Goal: Find specific page/section: Find specific page/section

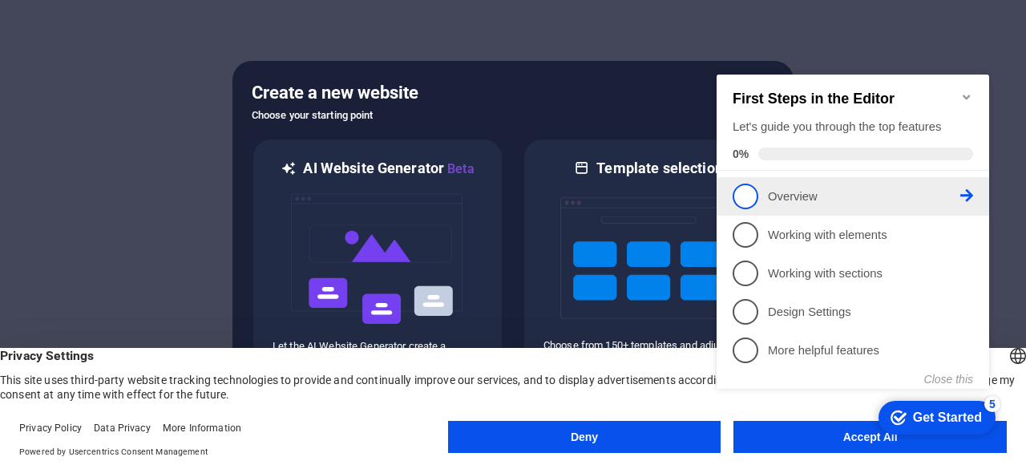
click at [753, 204] on link "1 Overview - incomplete" at bounding box center [852, 196] width 240 height 26
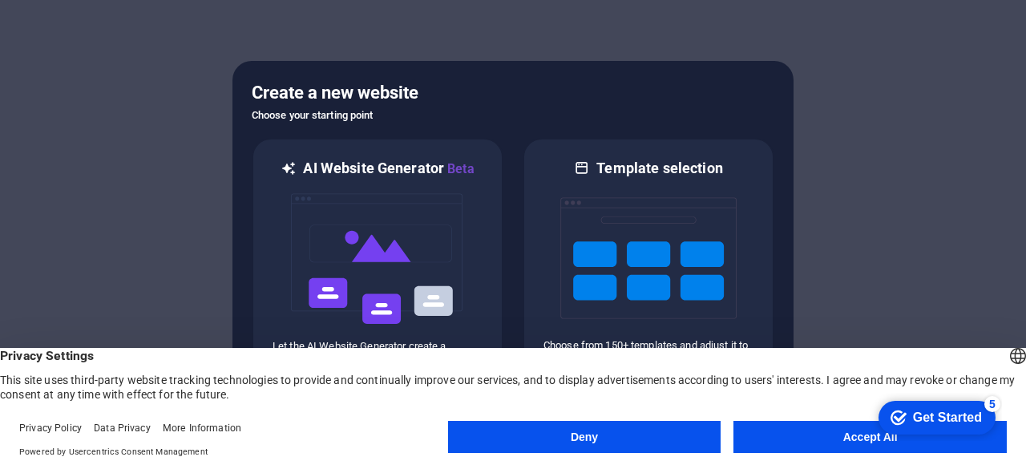
click at [631, 429] on button "Deny" at bounding box center [584, 437] width 273 height 32
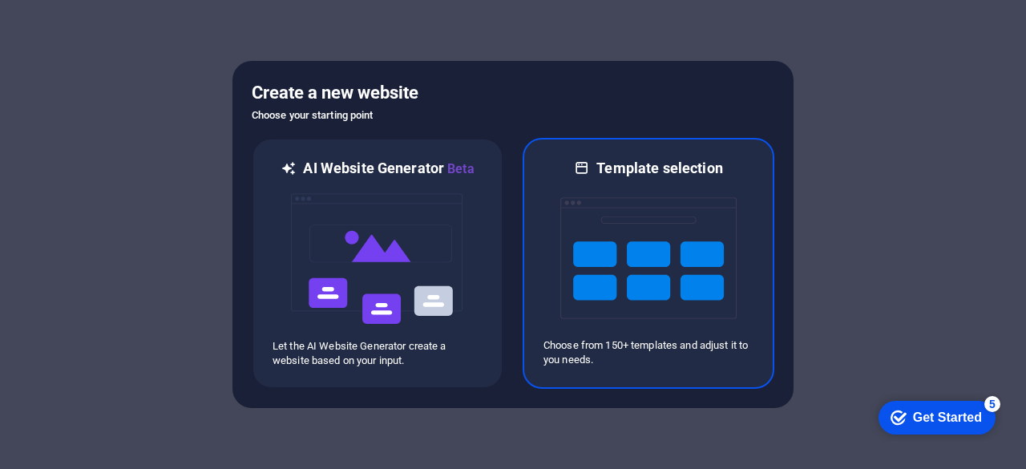
click at [668, 251] on img at bounding box center [648, 258] width 176 height 160
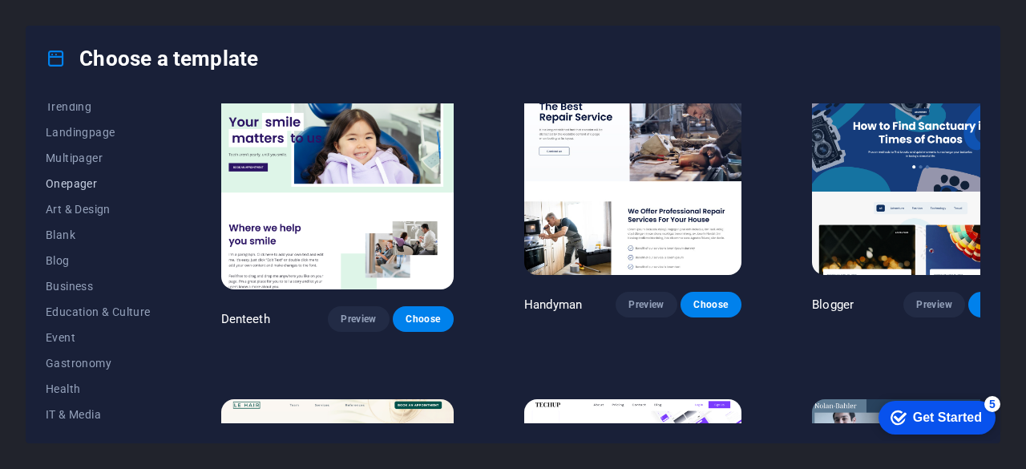
scroll to position [99, 0]
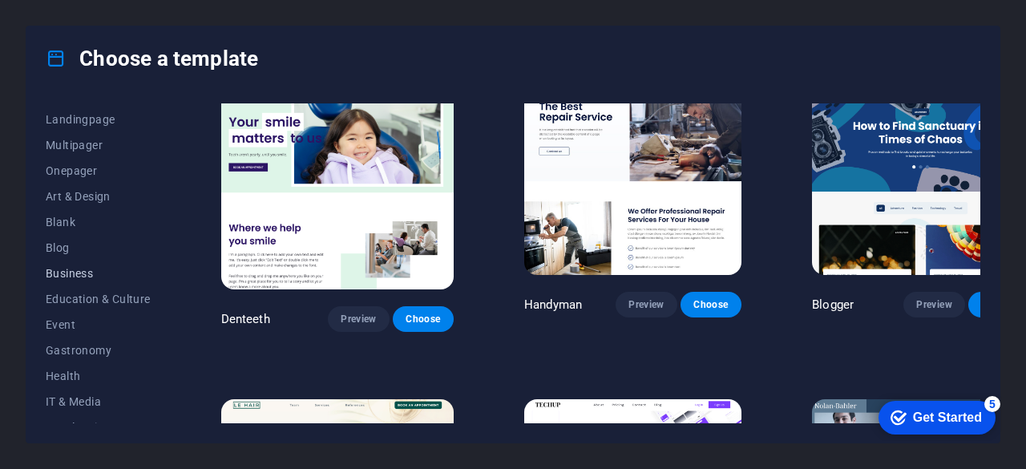
click at [83, 270] on span "Business" at bounding box center [98, 273] width 105 height 13
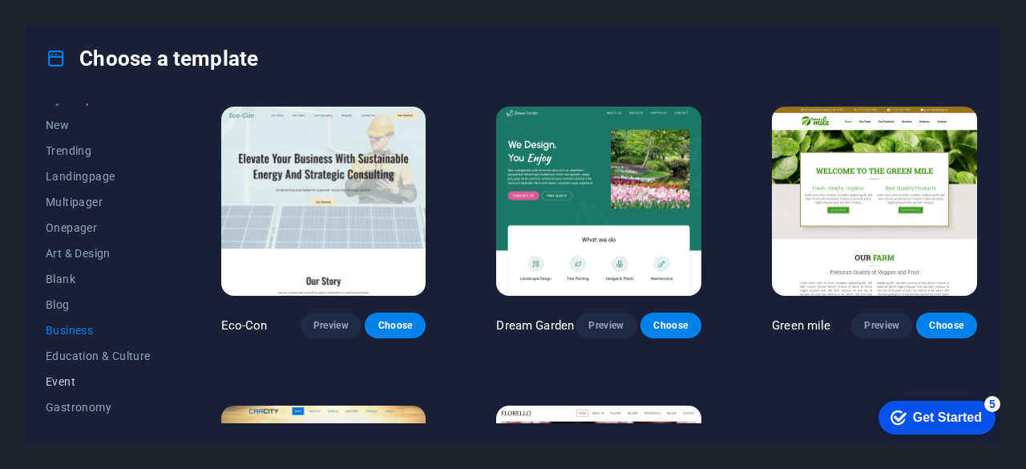
scroll to position [0, 0]
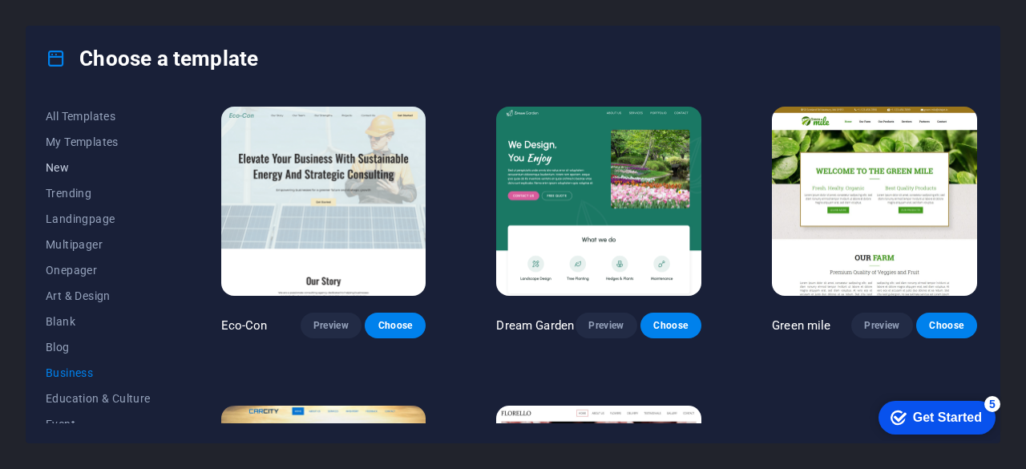
click at [67, 171] on span "New" at bounding box center [98, 167] width 105 height 13
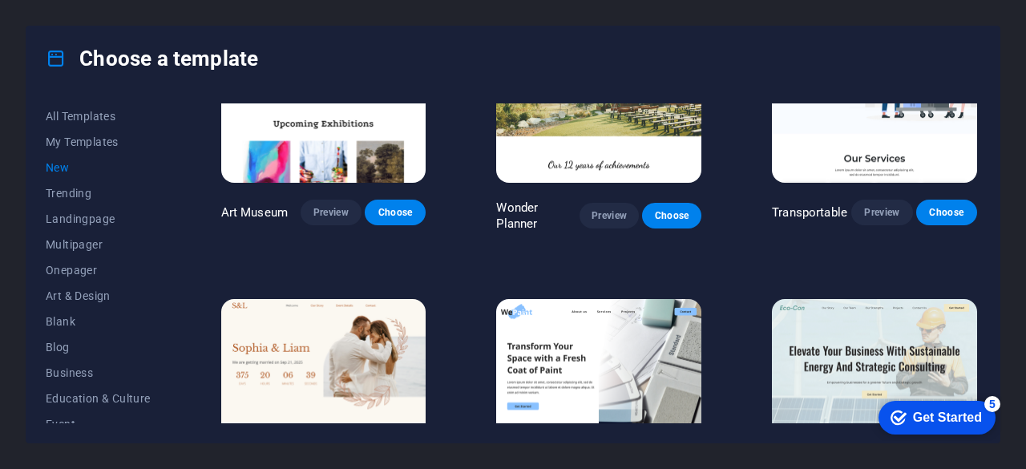
scroll to position [408, 0]
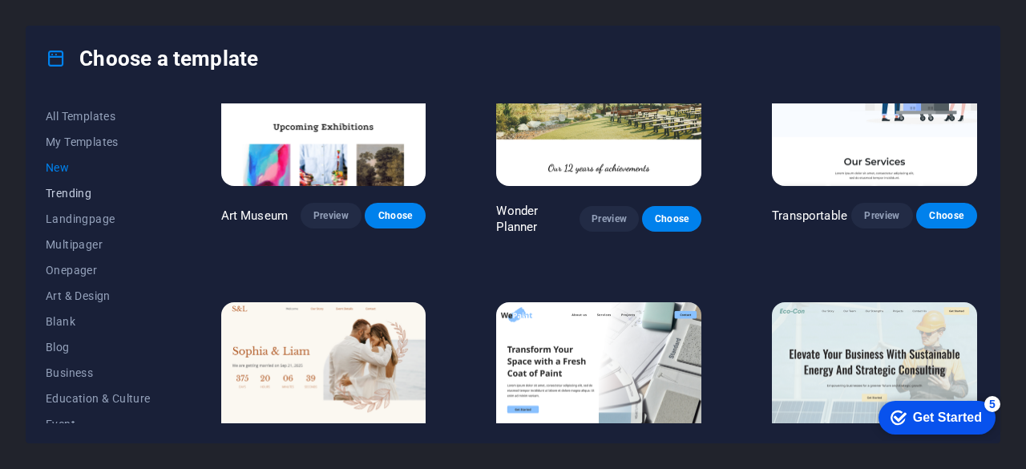
click at [81, 199] on button "Trending" at bounding box center [98, 193] width 105 height 26
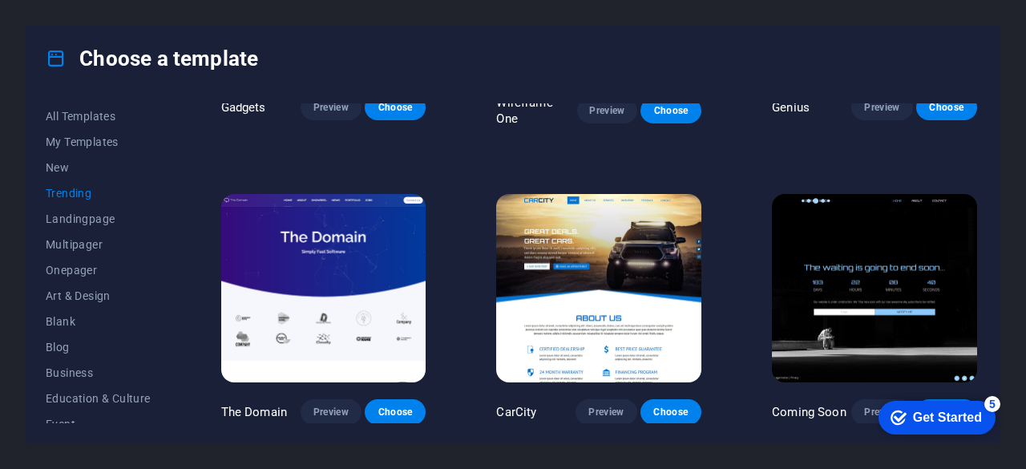
scroll to position [1119, 0]
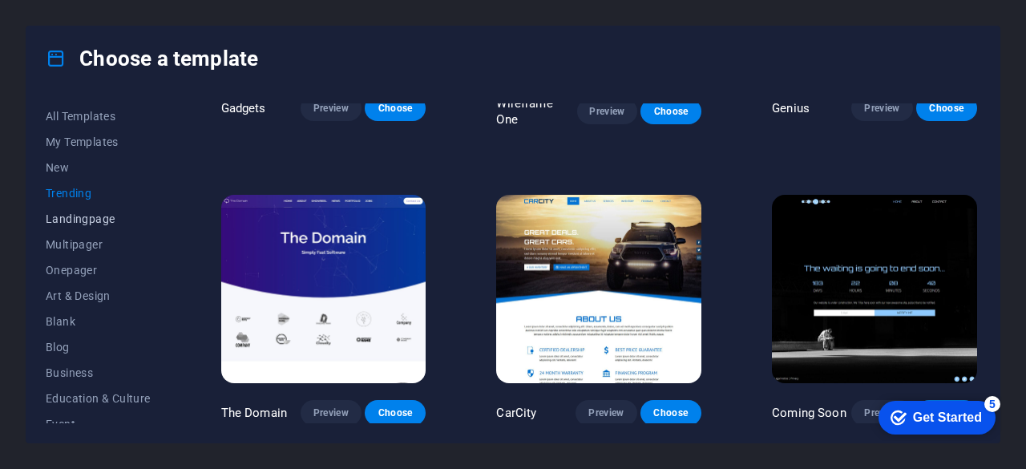
click at [74, 210] on button "Landingpage" at bounding box center [98, 219] width 105 height 26
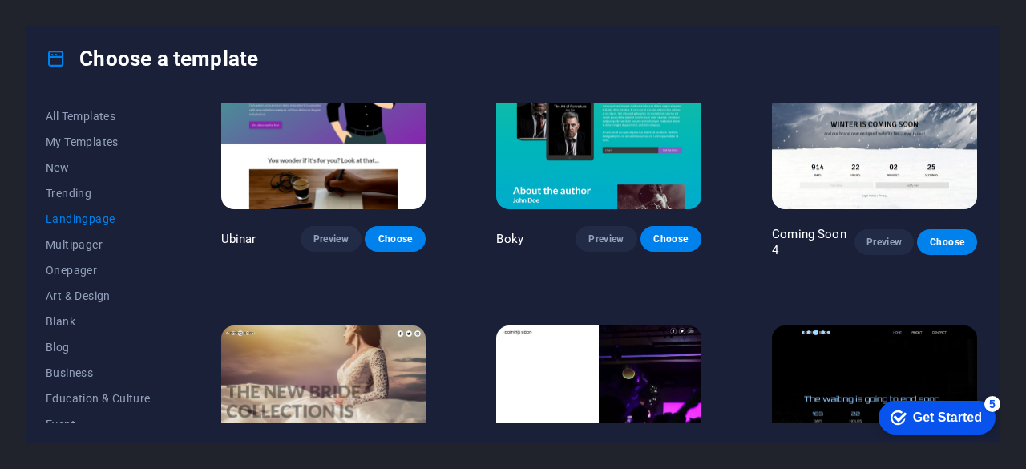
scroll to position [2298, 0]
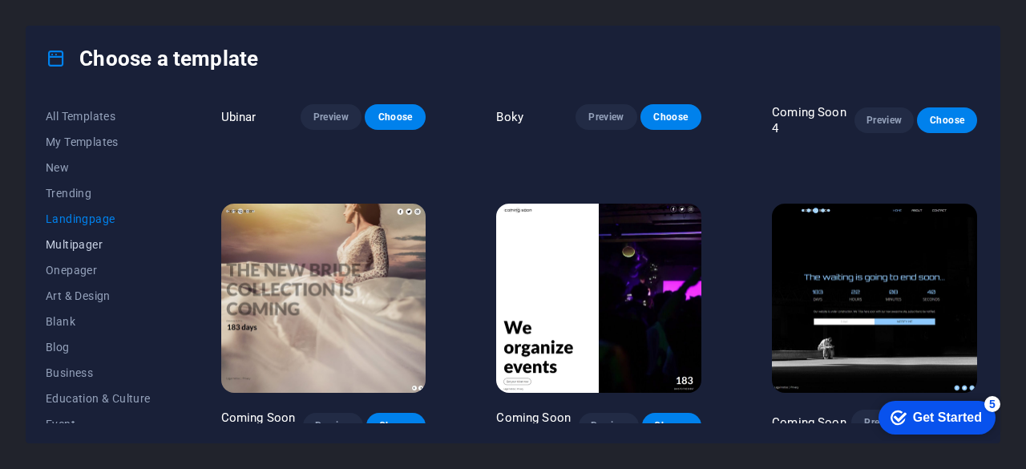
click at [90, 252] on button "Multipager" at bounding box center [98, 245] width 105 height 26
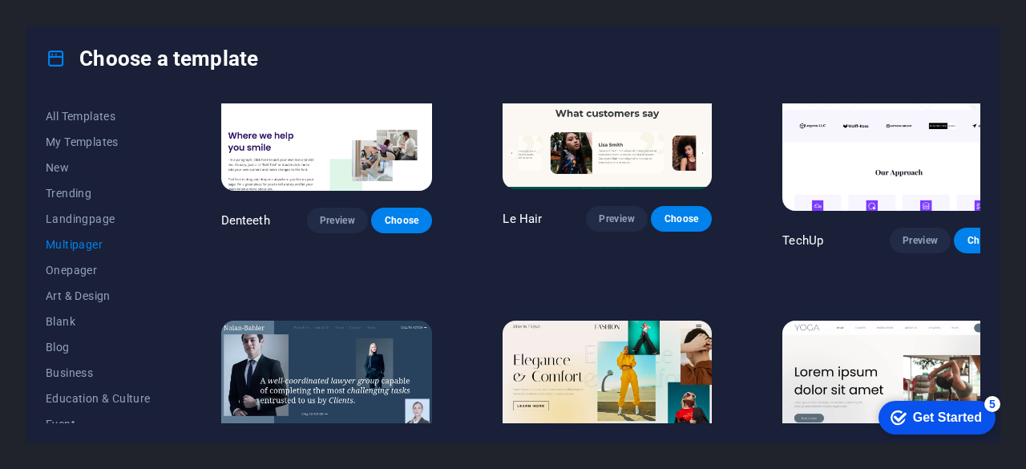
scroll to position [2705, 0]
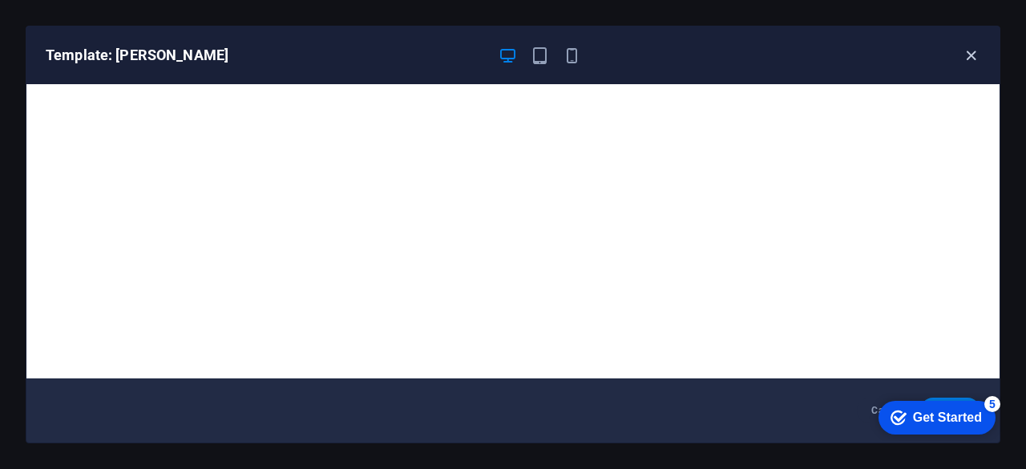
click at [973, 58] on icon "button" at bounding box center [970, 55] width 18 height 18
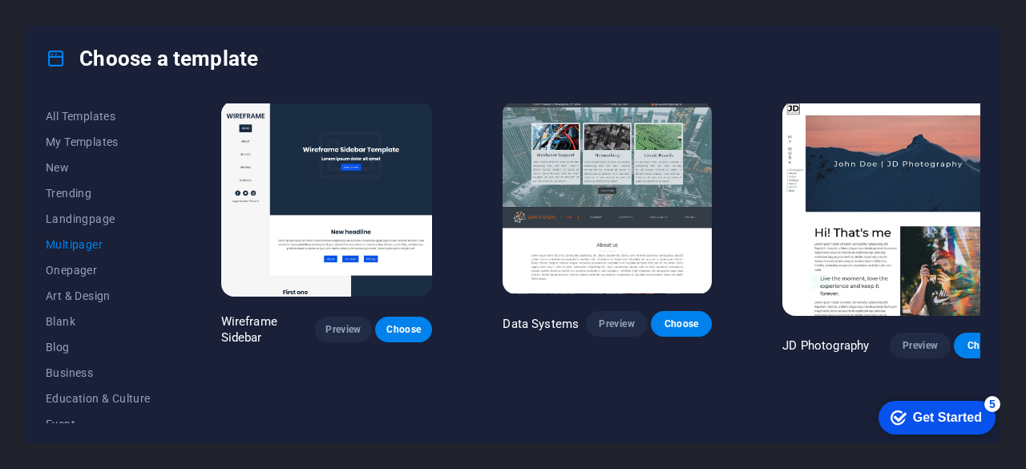
scroll to position [3245, 0]
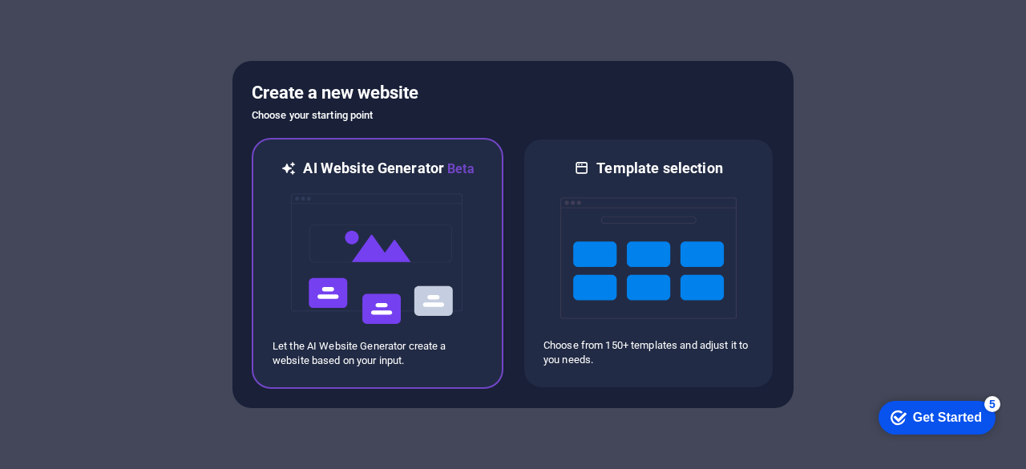
click at [444, 240] on img at bounding box center [377, 259] width 176 height 160
